Goal: Information Seeking & Learning: Learn about a topic

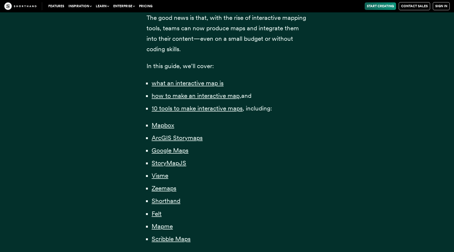
scroll to position [403, 0]
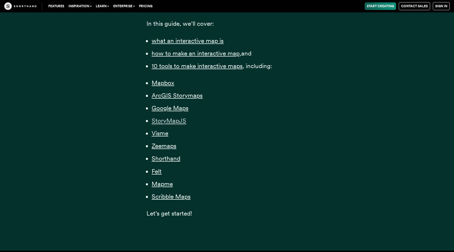
click at [165, 123] on span "StoryMapJS" at bounding box center [169, 121] width 35 height 8
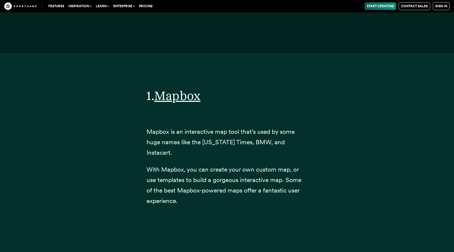
scroll to position [403, 0]
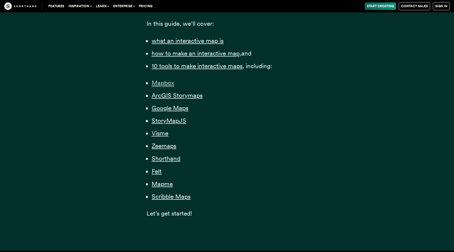
click at [169, 82] on span "Mapbox" at bounding box center [163, 83] width 23 height 8
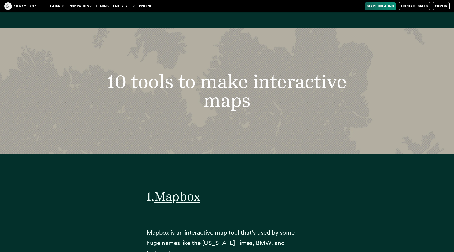
scroll to position [2139, 0]
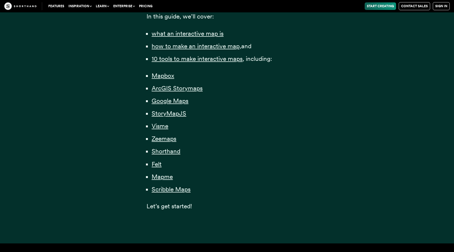
scroll to position [403, 0]
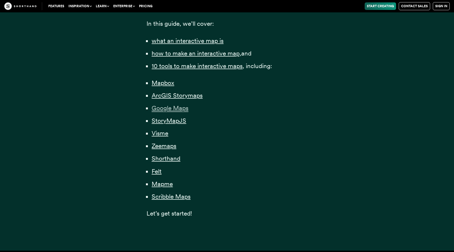
click at [167, 109] on span "Google Maps" at bounding box center [170, 108] width 37 height 8
click at [165, 122] on span "StoryMapJS" at bounding box center [169, 121] width 35 height 8
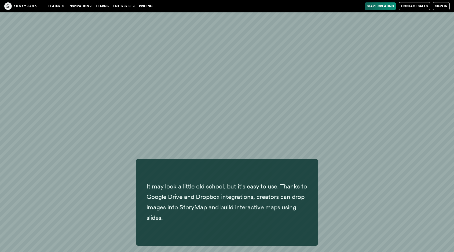
scroll to position [6535, 0]
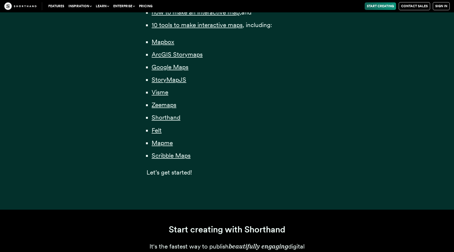
scroll to position [403, 0]
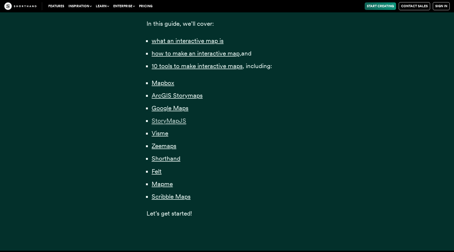
click at [162, 123] on span "StoryMapJS" at bounding box center [169, 121] width 35 height 8
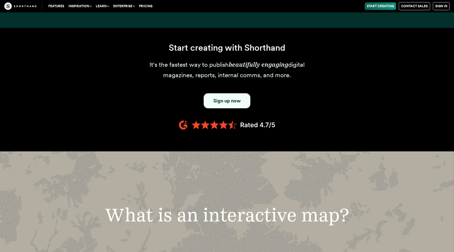
scroll to position [403, 0]
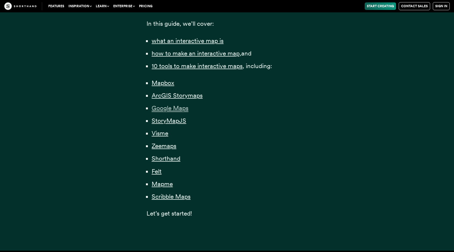
click at [170, 108] on span "Google Maps" at bounding box center [170, 108] width 37 height 8
click at [179, 120] on span "StoryMapJS" at bounding box center [169, 121] width 35 height 8
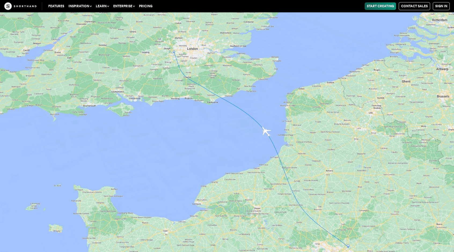
scroll to position [6267, 0]
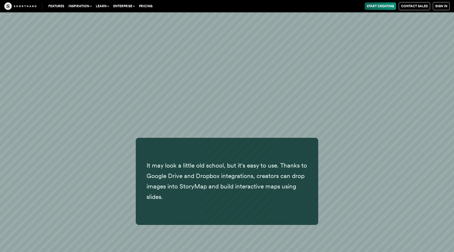
scroll to position [6562, 0]
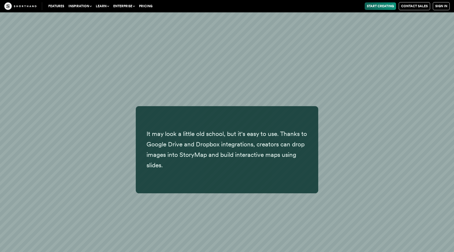
click at [184, 138] on p "It may look a little old school, but it's easy to use. Thanks to Google Drive a…" at bounding box center [227, 150] width 161 height 42
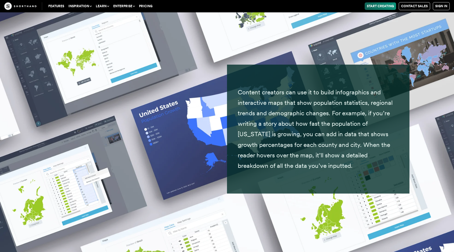
scroll to position [7958, 0]
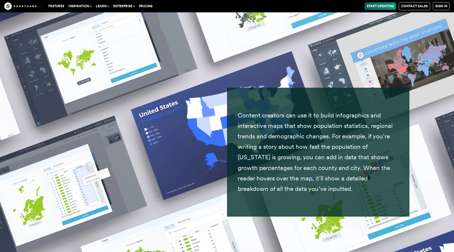
click at [72, 60] on img at bounding box center [227, 126] width 454 height 252
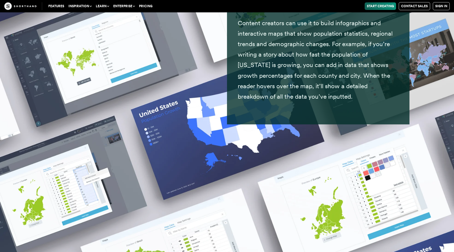
scroll to position [8092, 0]
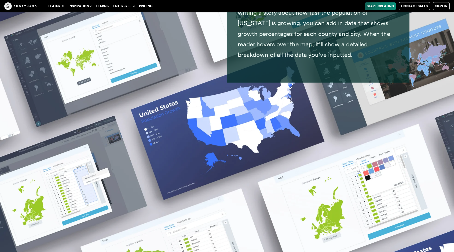
click at [239, 131] on img at bounding box center [227, 126] width 454 height 252
click at [310, 125] on img at bounding box center [227, 126] width 454 height 252
click at [349, 134] on img at bounding box center [227, 126] width 454 height 252
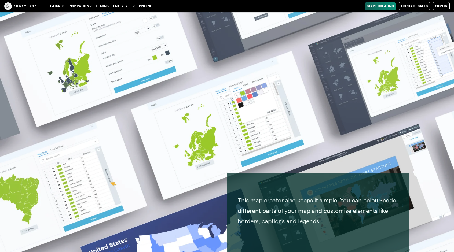
scroll to position [8549, 0]
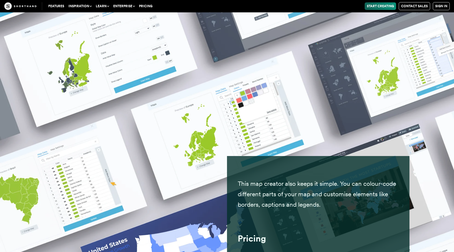
click at [193, 165] on img at bounding box center [227, 126] width 454 height 252
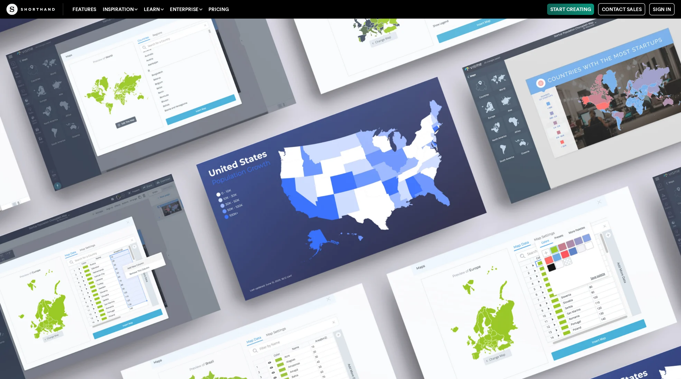
scroll to position [8046, 0]
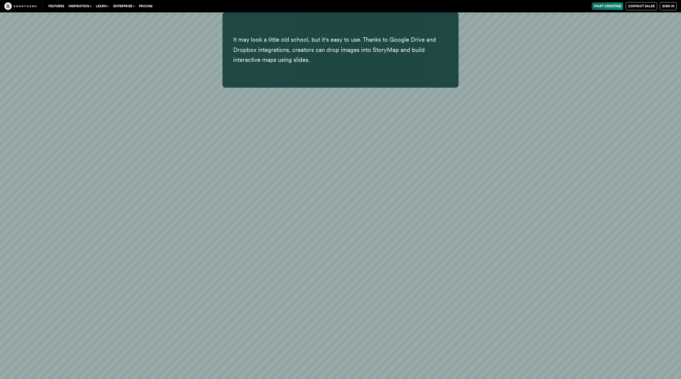
click at [434, 226] on div "You can then add a location and text description to tell your story and change …" at bounding box center [340, 385] width 681 height 368
click at [446, 229] on div "You can then add a location and text description to tell your story and change …" at bounding box center [340, 385] width 681 height 368
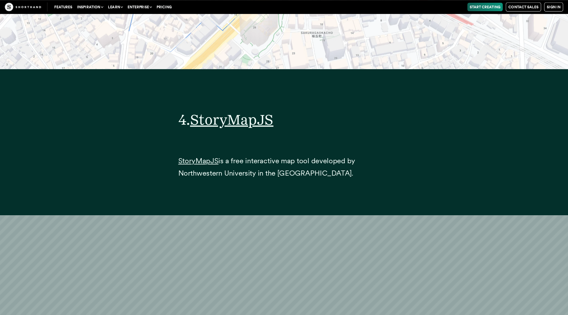
scroll to position [6476, 0]
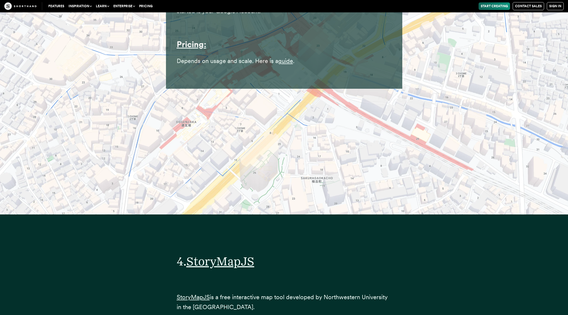
click at [321, 160] on img at bounding box center [284, 57] width 568 height 315
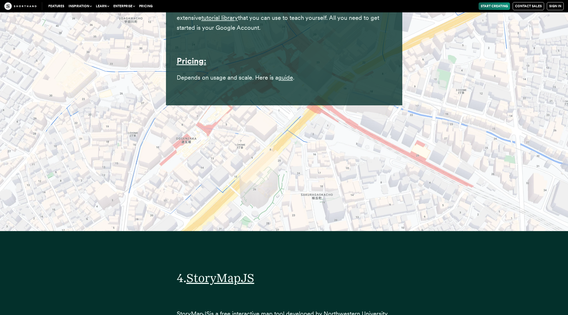
scroll to position [6409, 0]
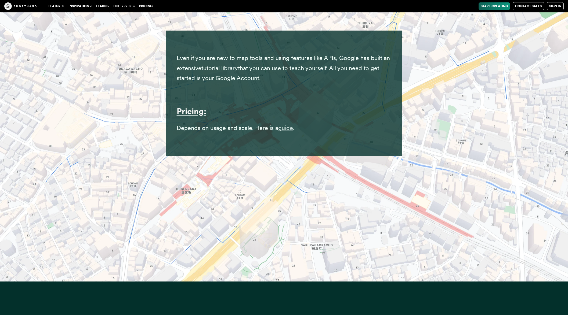
click at [289, 125] on link "guide" at bounding box center [285, 128] width 15 height 7
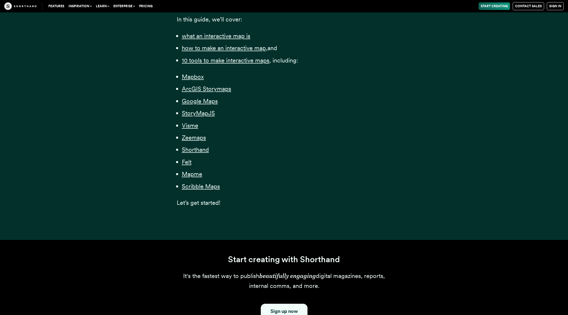
scroll to position [389, 0]
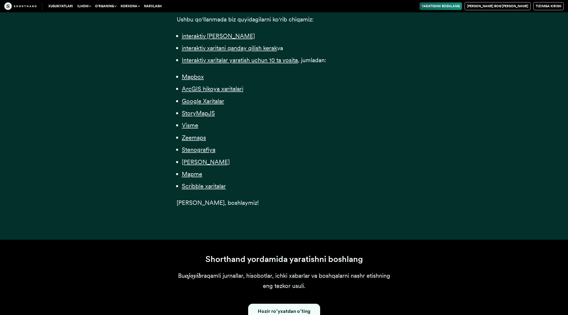
click at [365, 82] on ul "Mapbox ArcGIS hikoya xaritalari Google Xaritalar StoryMapJS Visme Zeemaps Steno…" at bounding box center [284, 132] width 215 height 120
click at [215, 37] on font "interaktiv [PERSON_NAME]" at bounding box center [218, 35] width 73 height 7
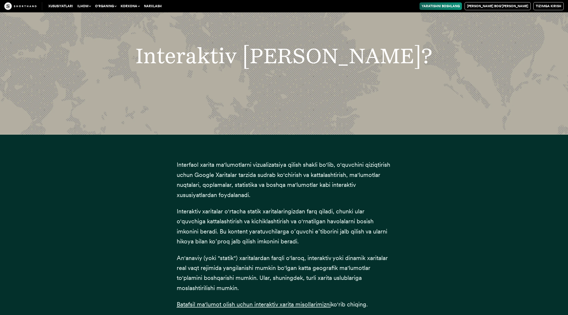
scroll to position [779, 0]
